Goal: Task Accomplishment & Management: Complete application form

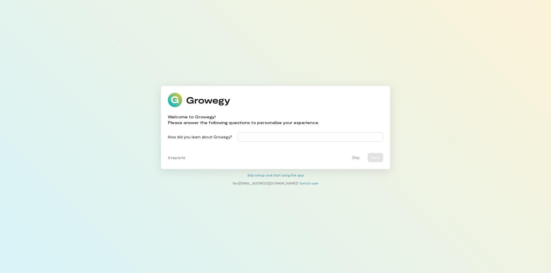
click at [247, 138] on input at bounding box center [310, 137] width 145 height 9
paste input "**********"
type input "**********"
click at [375, 159] on button "Next" at bounding box center [374, 157] width 15 height 9
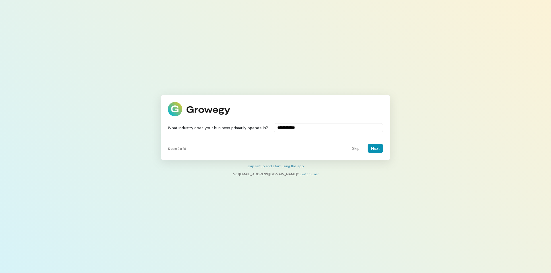
type input "**********"
click at [373, 149] on button "Next" at bounding box center [374, 148] width 15 height 9
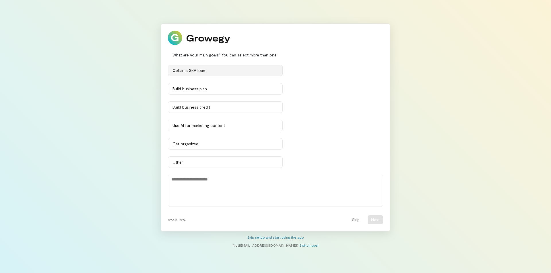
click at [211, 70] on div "Obtain a SBA loan" at bounding box center [225, 71] width 106 height 6
click at [211, 71] on div "Obtain a SBA loan" at bounding box center [222, 71] width 100 height 6
click at [217, 90] on div "Build business plan" at bounding box center [225, 89] width 106 height 6
click at [223, 107] on div "Build business credit" at bounding box center [225, 107] width 106 height 6
click at [236, 126] on div "Use AI for marketing content" at bounding box center [225, 126] width 106 height 6
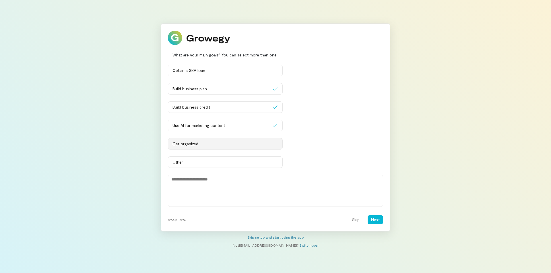
click at [230, 147] on button "Get organized" at bounding box center [225, 143] width 115 height 11
click at [376, 220] on button "Next" at bounding box center [374, 219] width 15 height 9
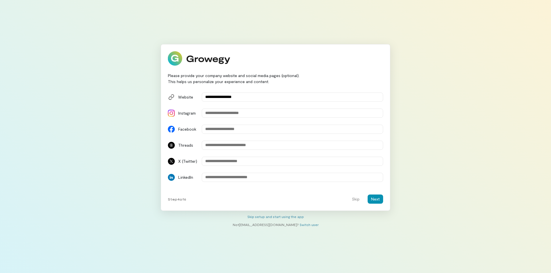
type input "**********"
click at [373, 199] on button "Next" at bounding box center [374, 199] width 15 height 9
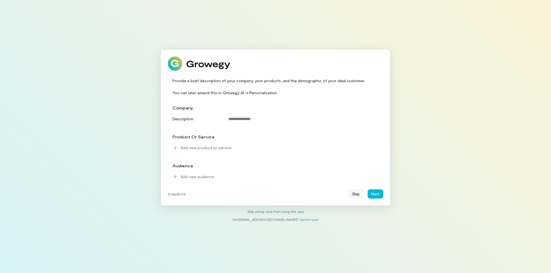
click at [356, 195] on button "Skip" at bounding box center [355, 194] width 15 height 9
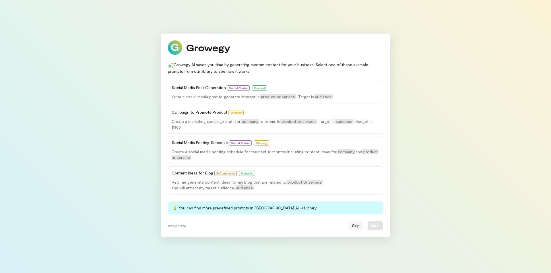
click at [359, 225] on button "Skip" at bounding box center [355, 225] width 15 height 9
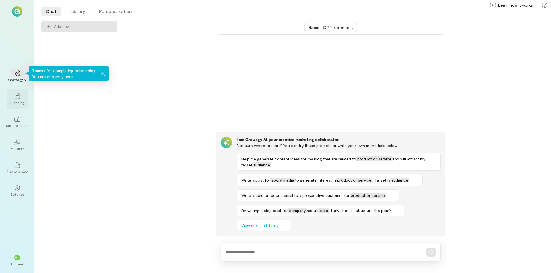
click at [17, 99] on icon at bounding box center [17, 97] width 6 height 6
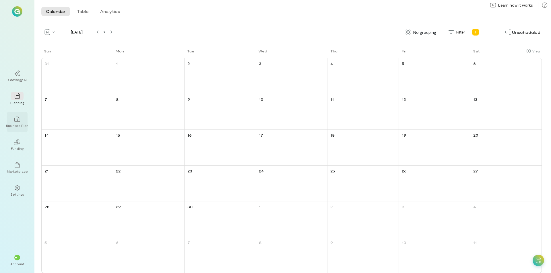
click at [16, 122] on icon at bounding box center [17, 119] width 6 height 5
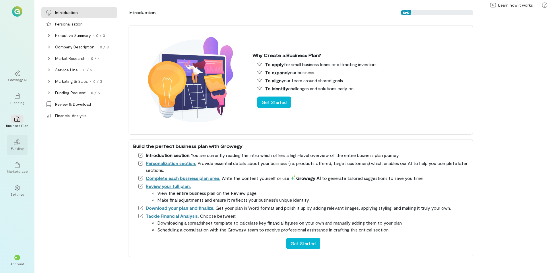
click at [18, 148] on div "Funding" at bounding box center [17, 148] width 13 height 5
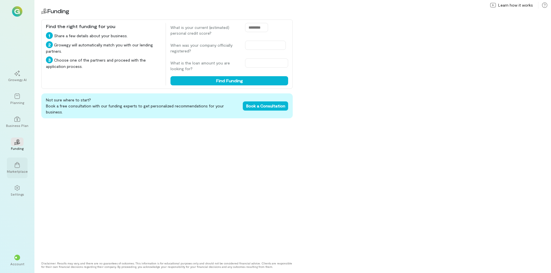
click at [22, 168] on div at bounding box center [17, 165] width 13 height 9
